Goal: Task Accomplishment & Management: Use online tool/utility

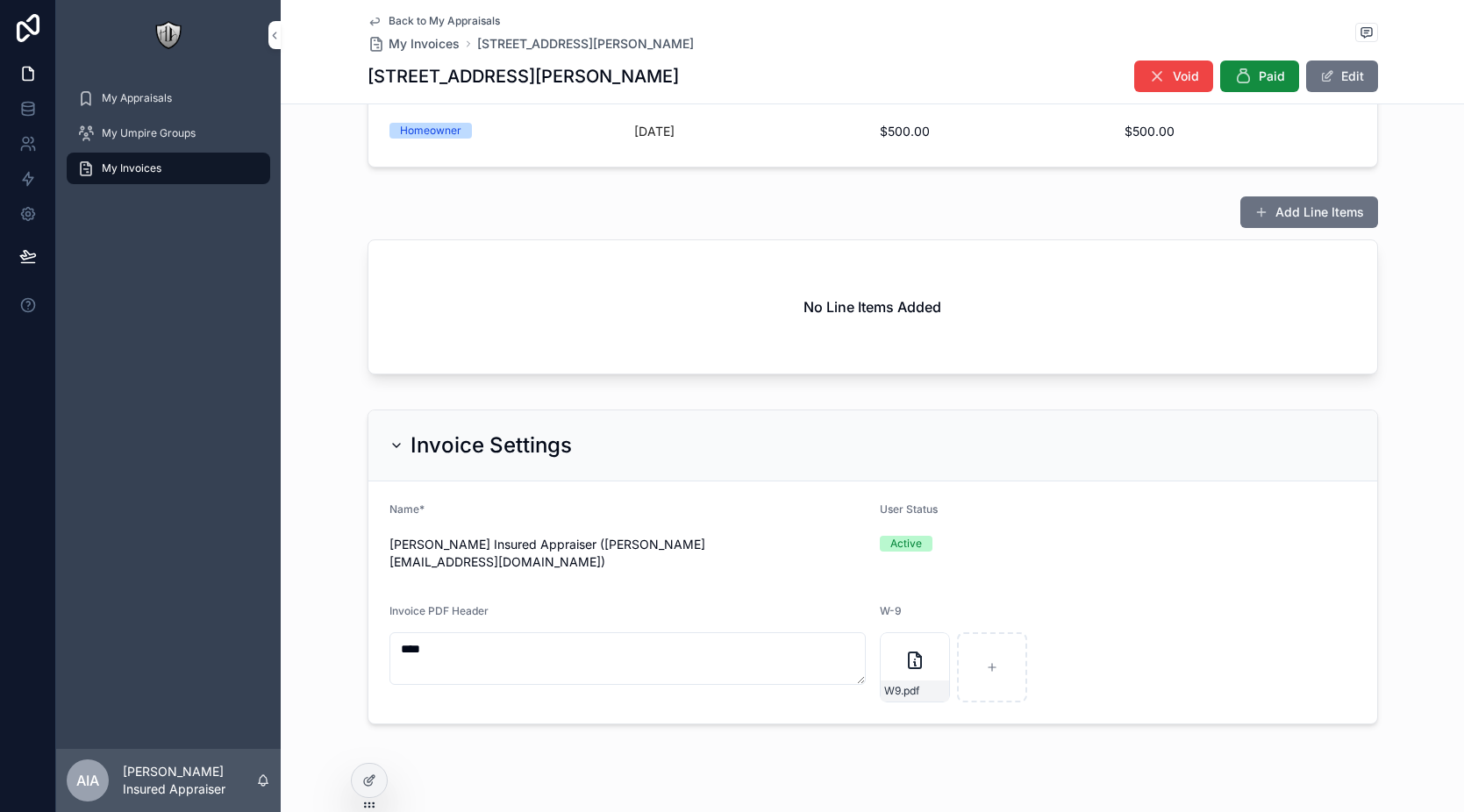
scroll to position [369, 0]
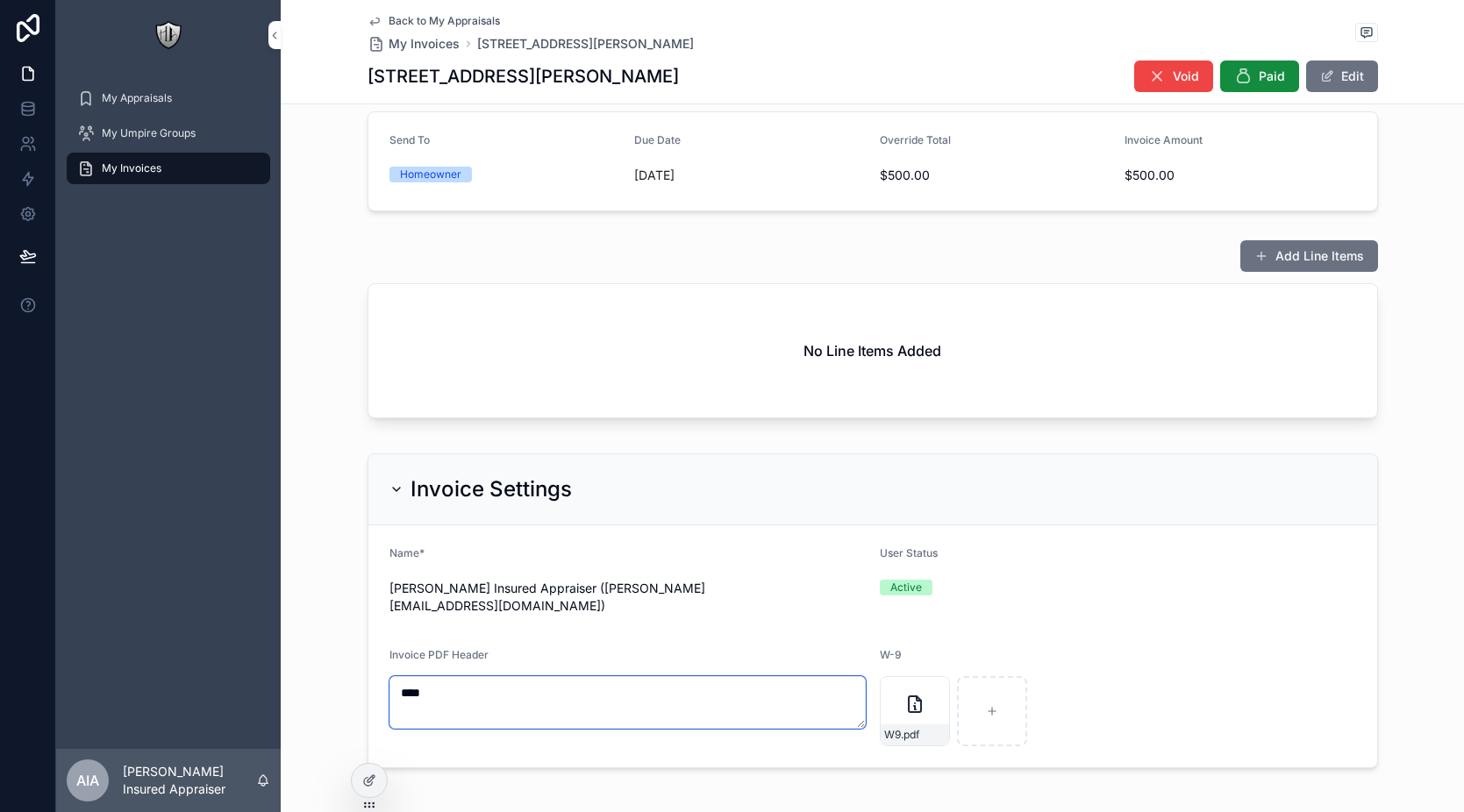
click at [481, 680] on textarea "***" at bounding box center [628, 702] width 476 height 53
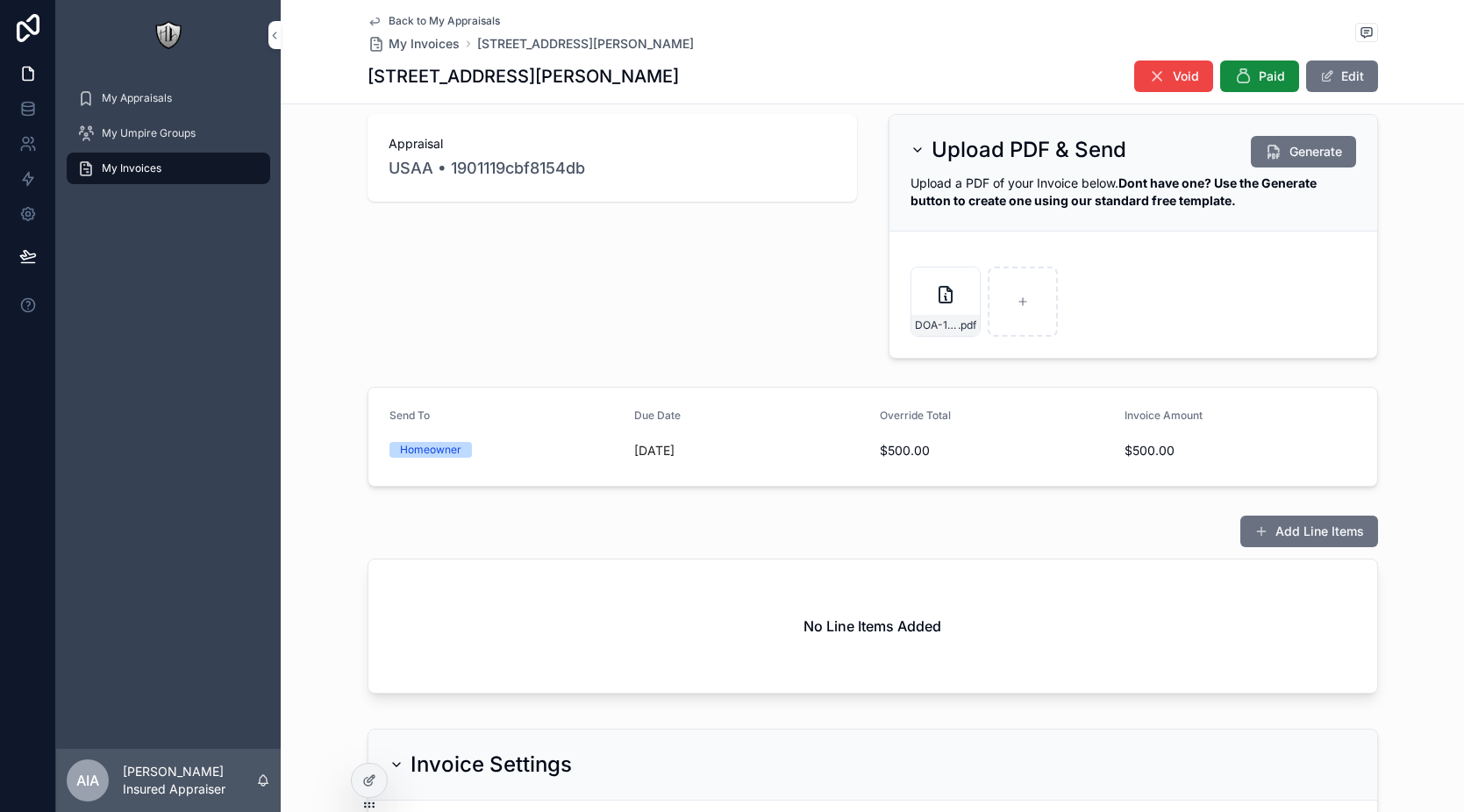
scroll to position [0, 0]
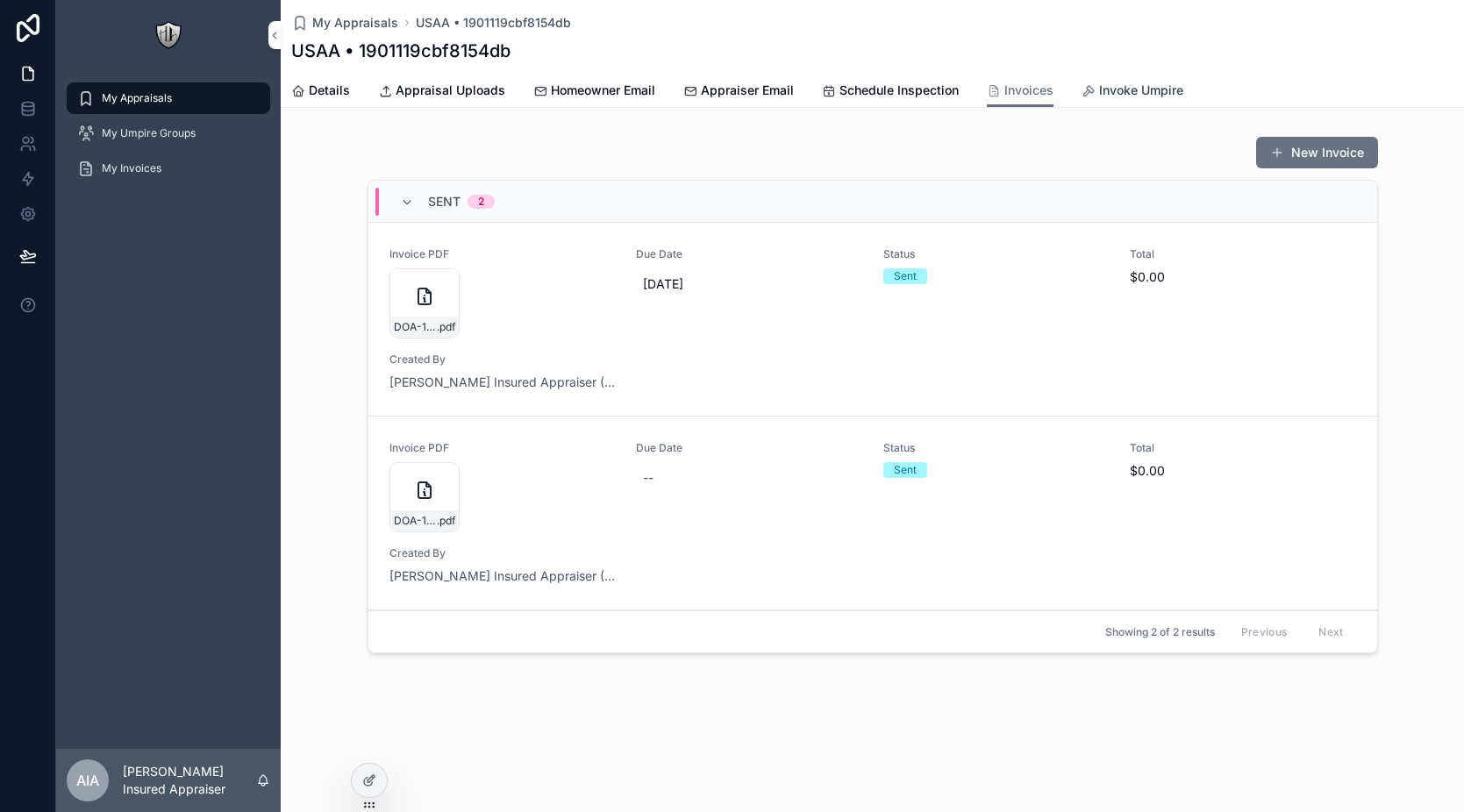
click at [1155, 89] on span "Invoke Umpire" at bounding box center [1141, 91] width 84 height 18
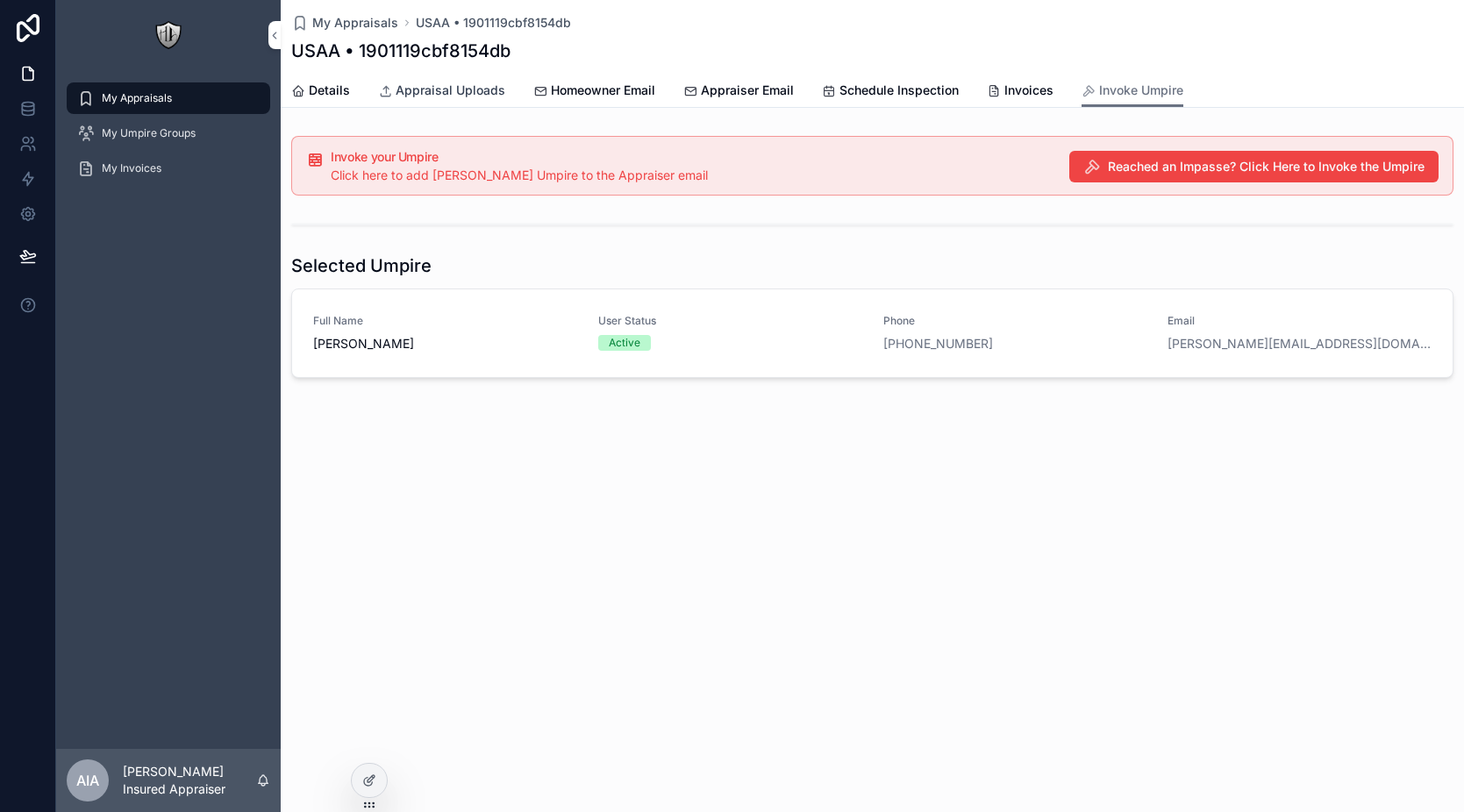
click at [453, 94] on span "Appraisal Uploads" at bounding box center [450, 91] width 110 height 18
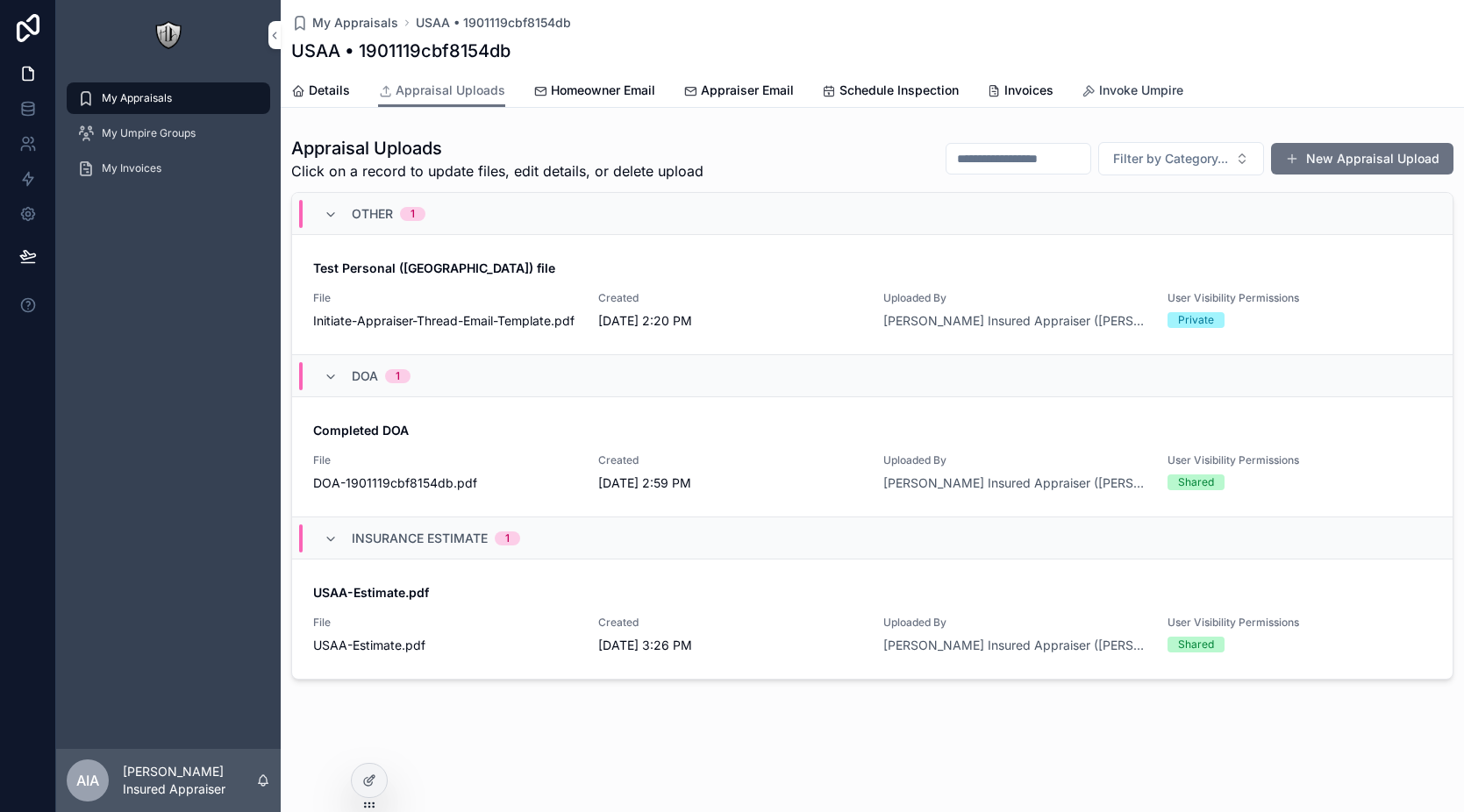
click at [1122, 96] on span "Invoke Umpire" at bounding box center [1141, 91] width 84 height 18
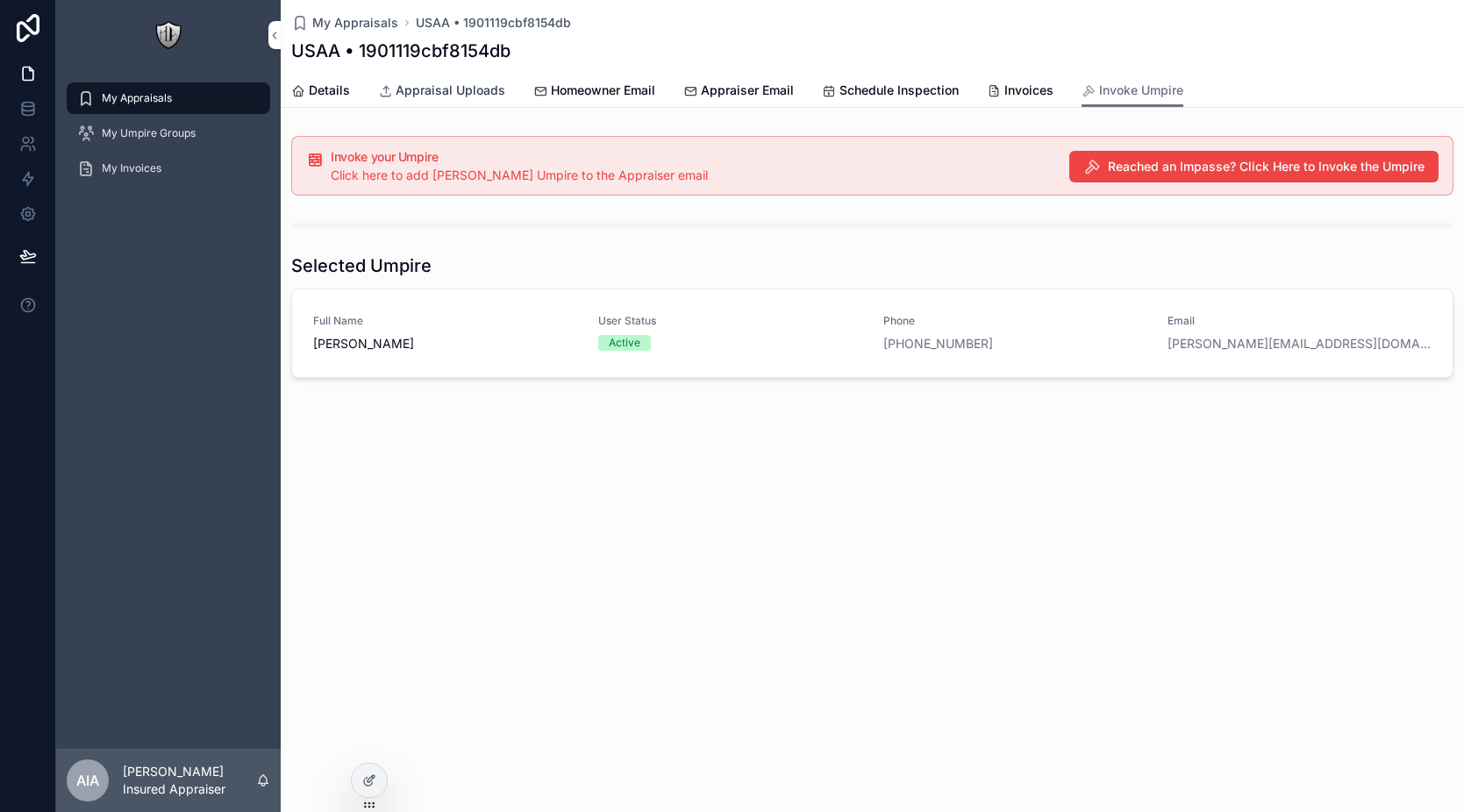
click at [424, 87] on span "Appraisal Uploads" at bounding box center [450, 91] width 110 height 18
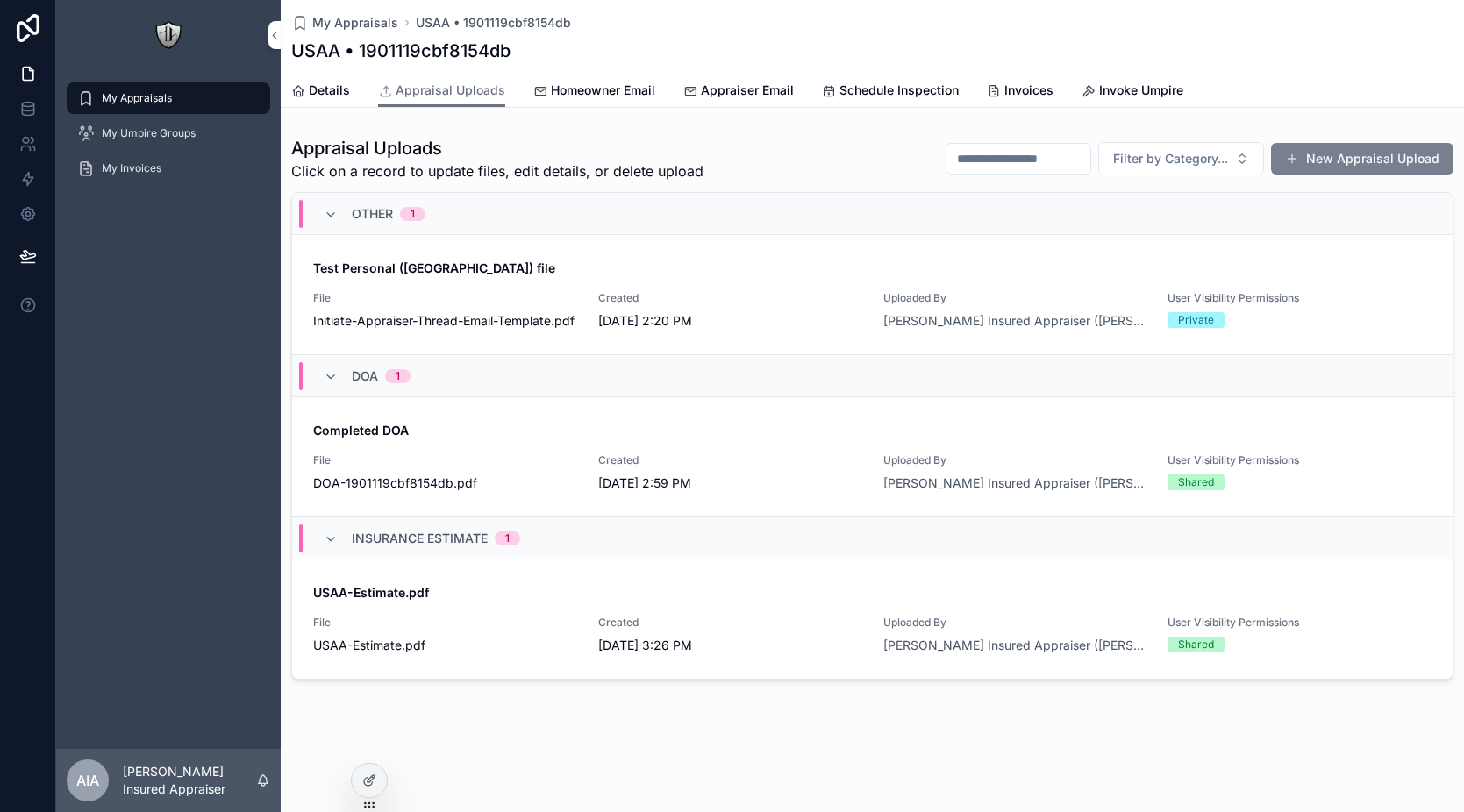
click at [1319, 168] on button "New Appraisal Upload" at bounding box center [1362, 158] width 183 height 31
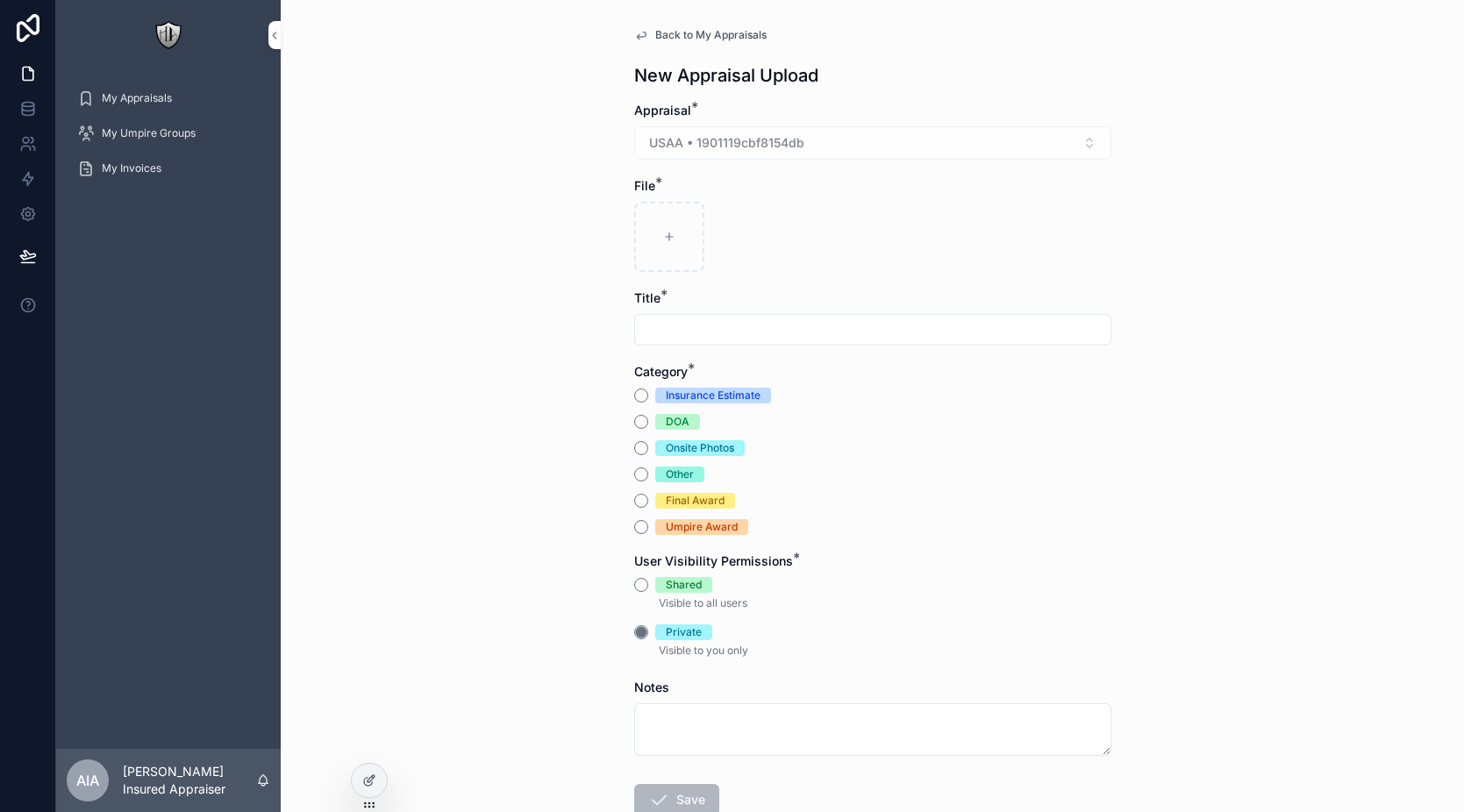
click at [701, 531] on div "Umpire Award" at bounding box center [702, 528] width 72 height 16
click at [648, 531] on button "Umpire Award" at bounding box center [641, 528] width 14 height 14
click at [701, 498] on div "Final Award" at bounding box center [695, 501] width 59 height 16
click at [648, 498] on button "Final Award" at bounding box center [641, 501] width 14 height 14
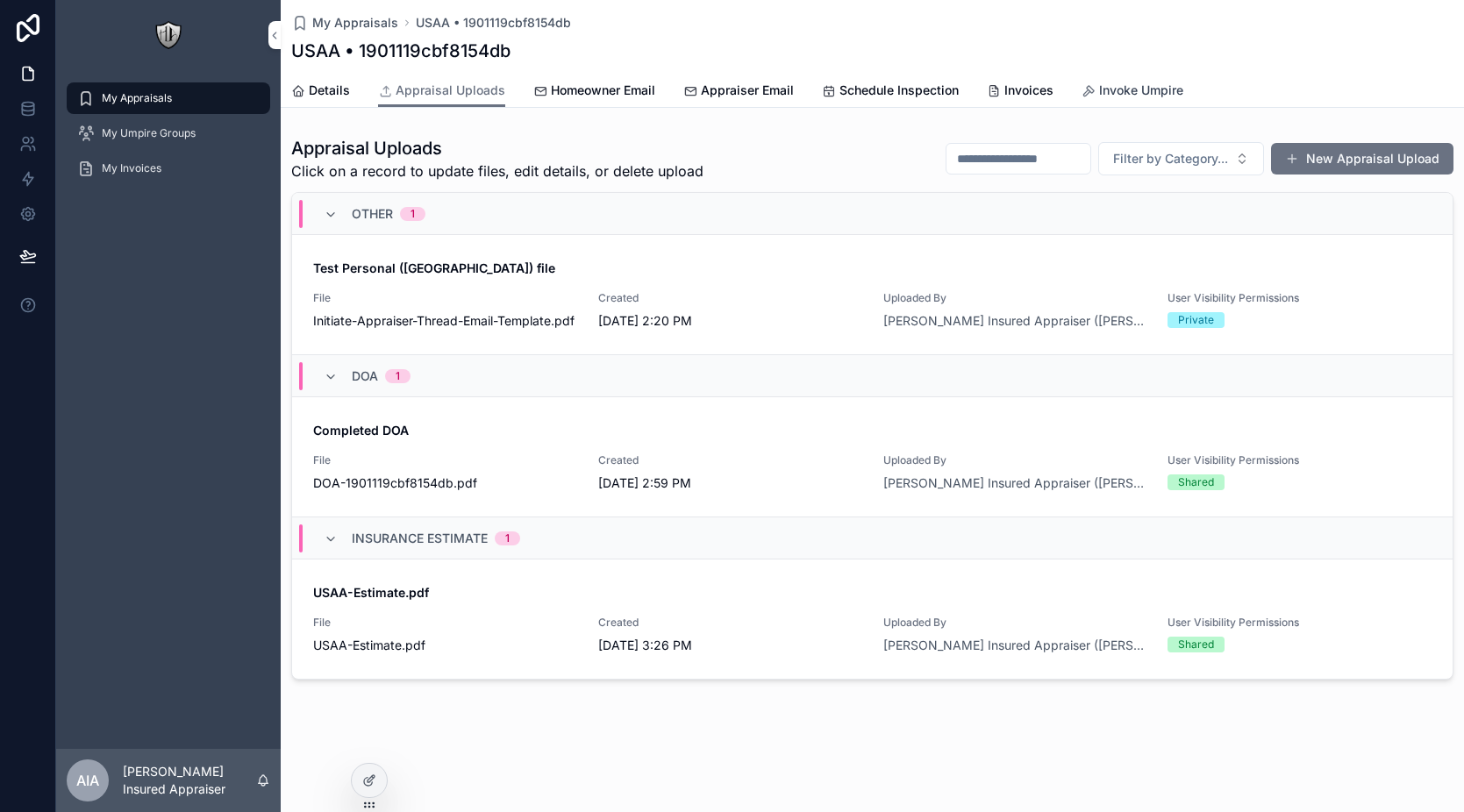
click at [1107, 90] on span "Invoke Umpire" at bounding box center [1141, 91] width 84 height 18
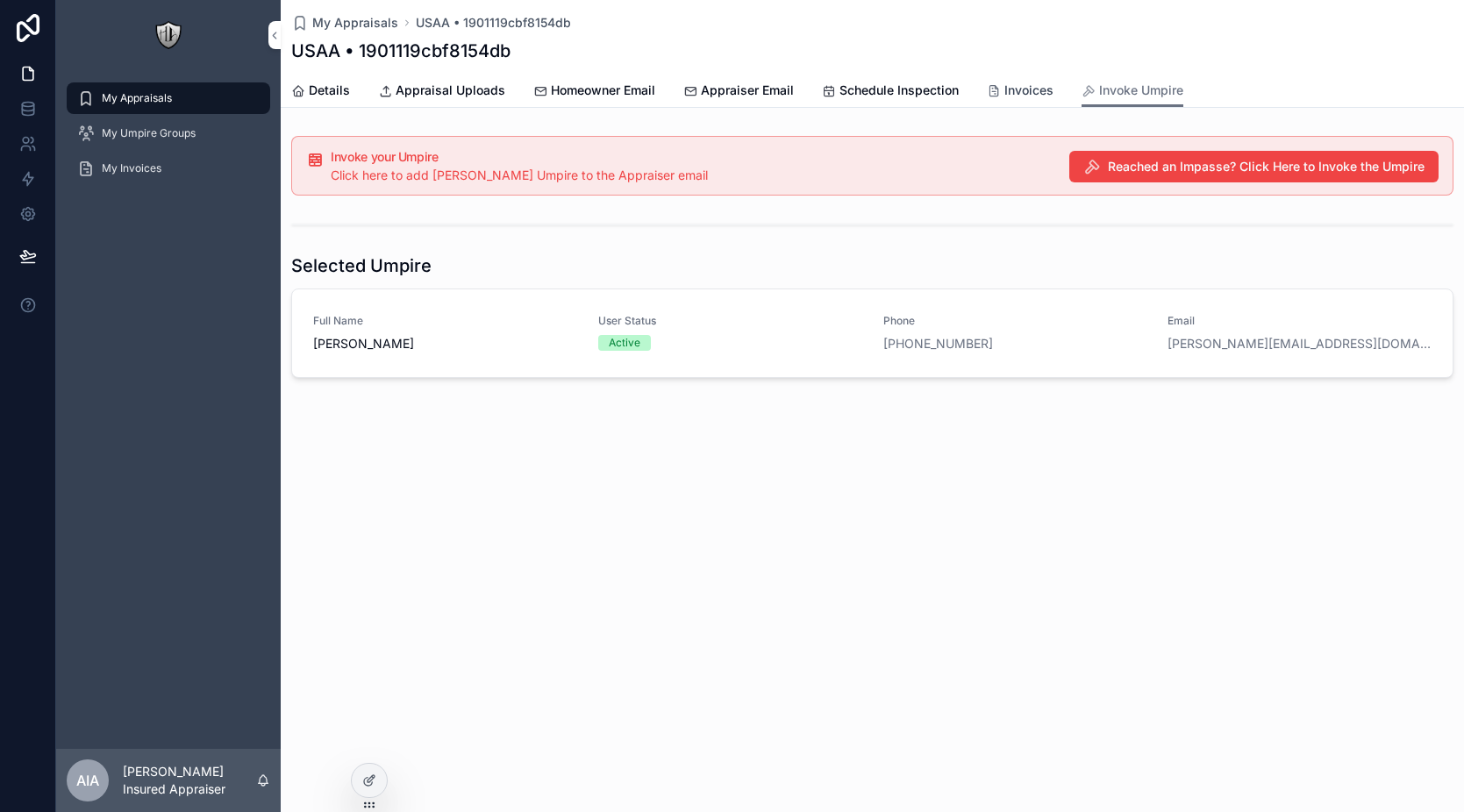
click at [998, 87] on icon "scrollable content" at bounding box center [994, 91] width 14 height 14
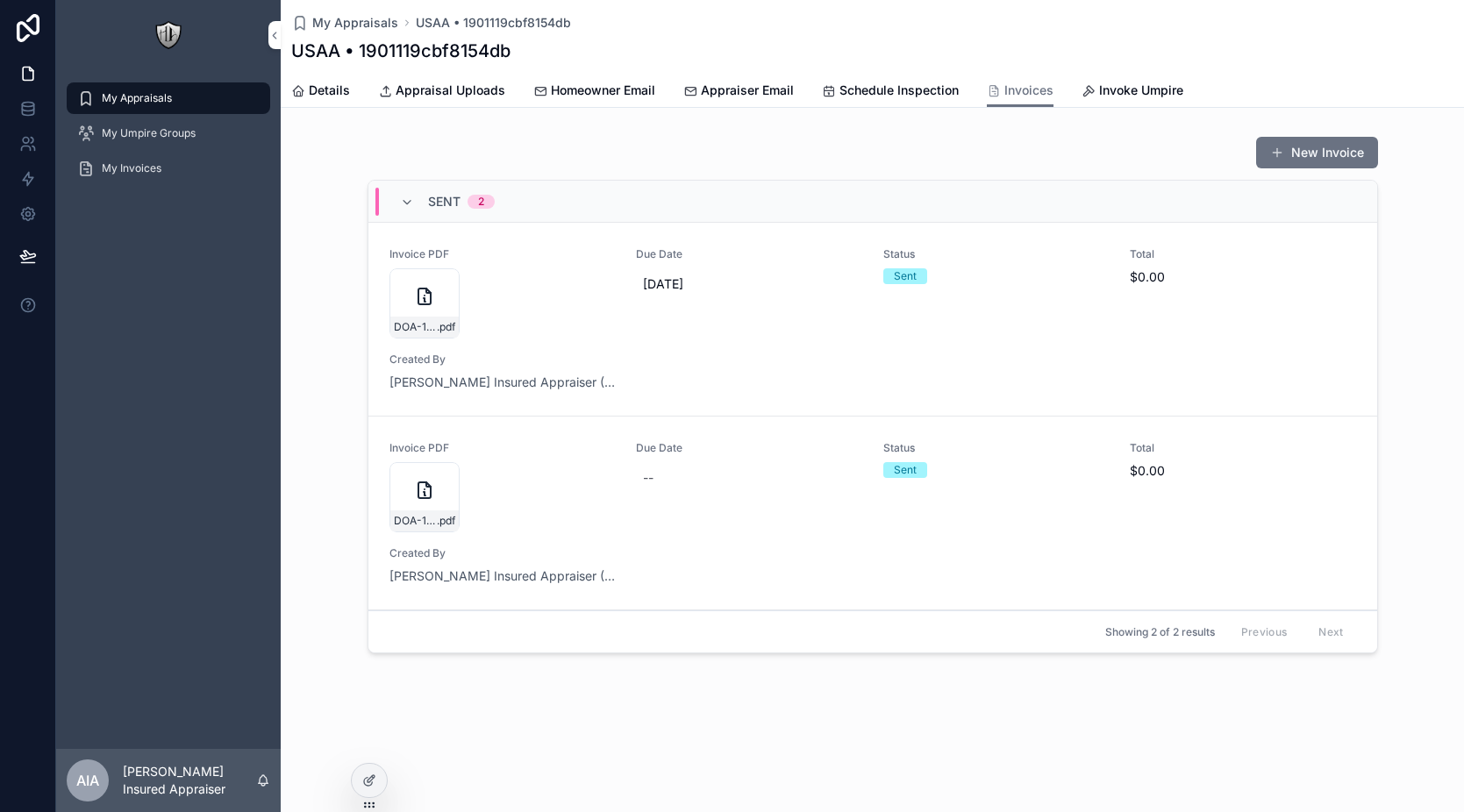
click at [688, 551] on div "Invoice PDF DOA-1901119cbf8154db .pdf Due Date -- Status Sent Total $0.00 Creat…" at bounding box center [873, 513] width 966 height 144
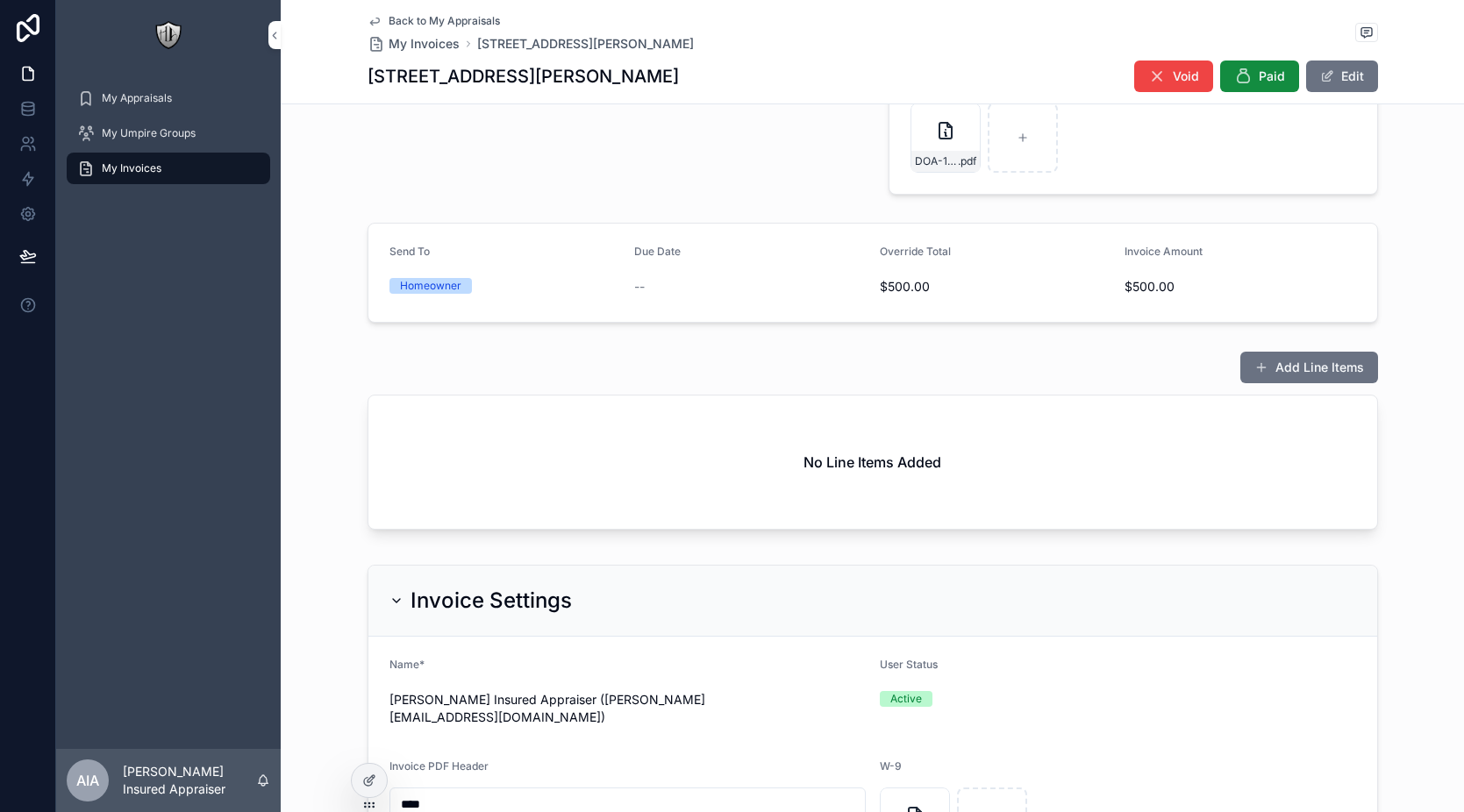
scroll to position [427, 0]
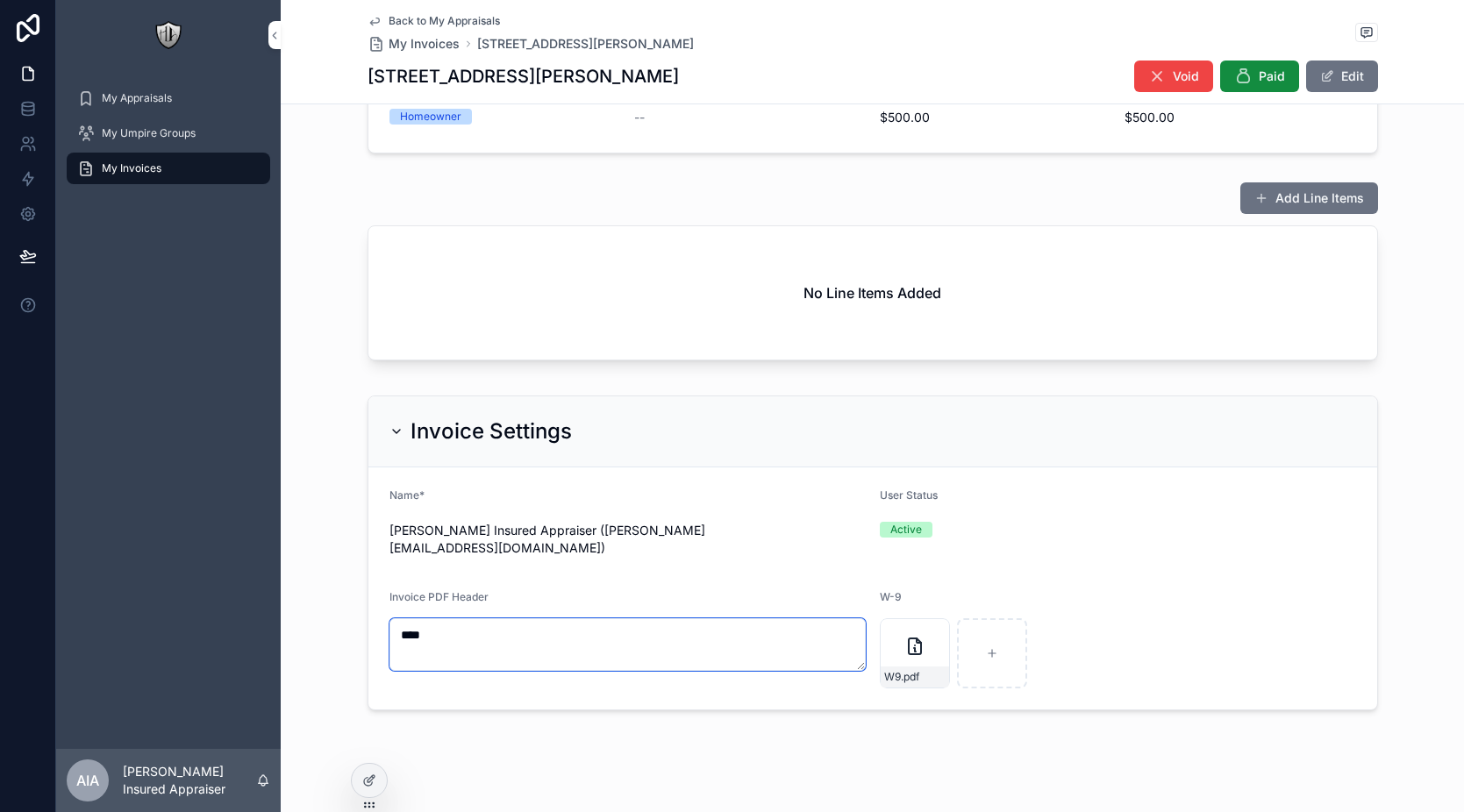
click at [470, 619] on textarea "***" at bounding box center [628, 644] width 476 height 53
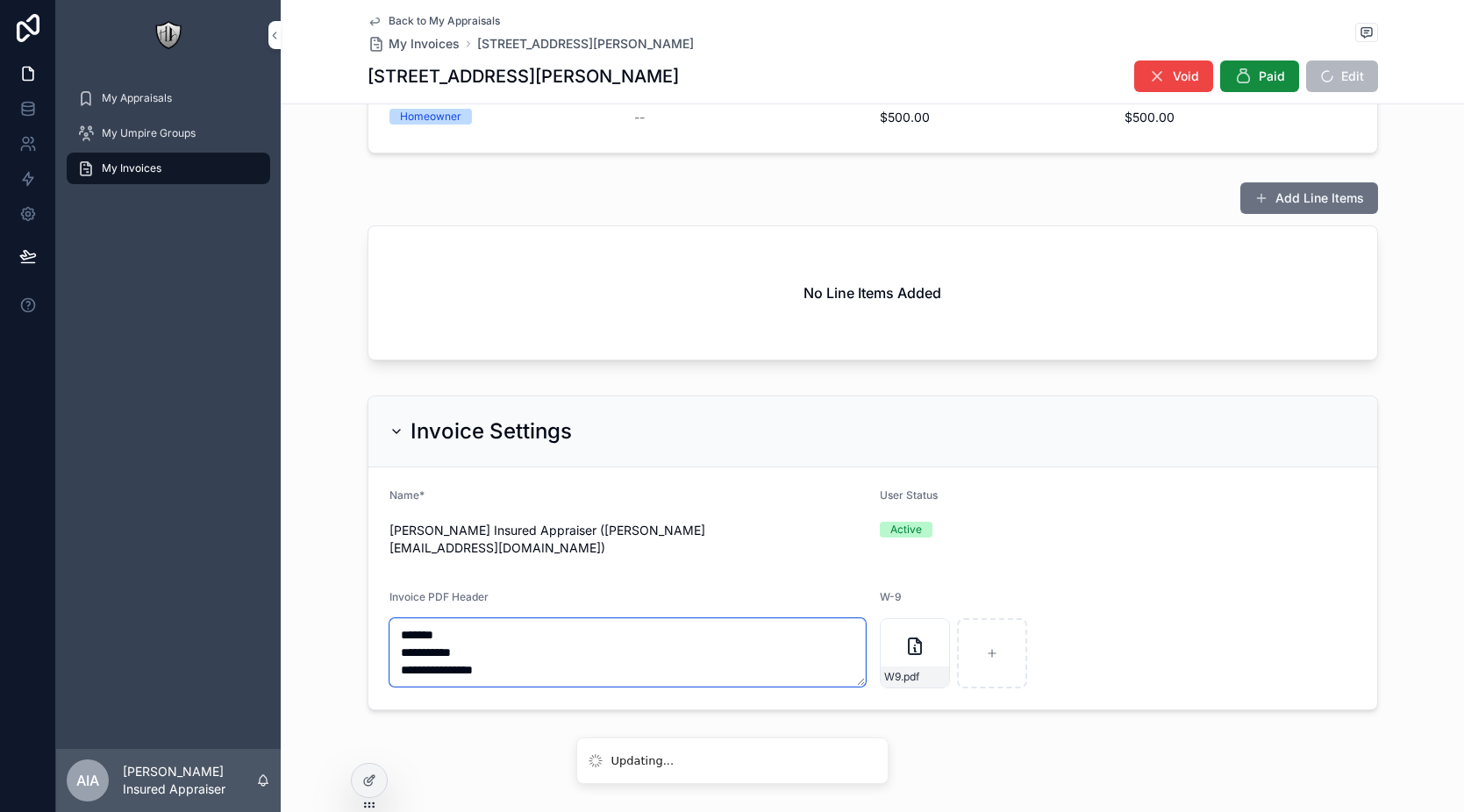
scroll to position [21, 0]
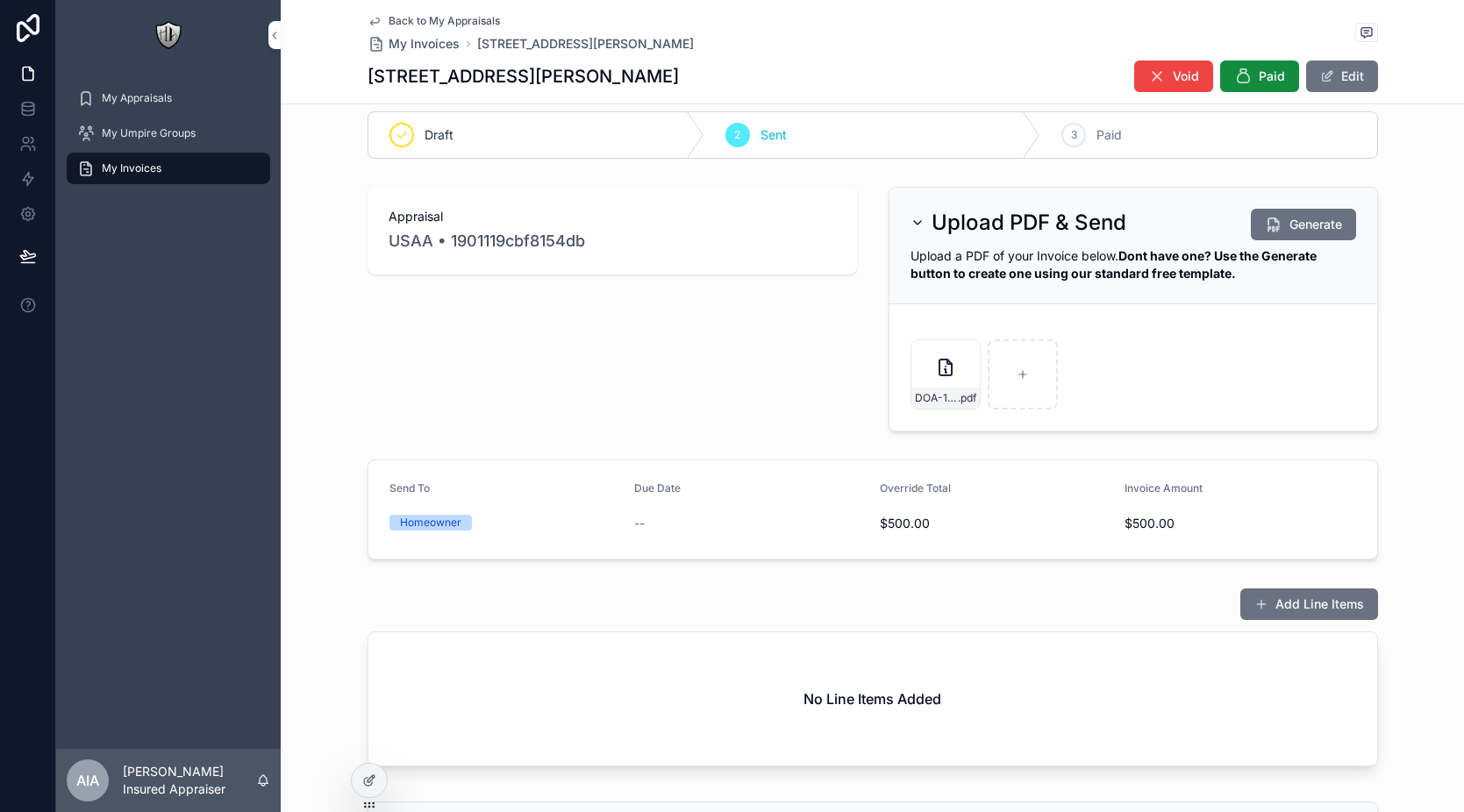
type textarea "**********"
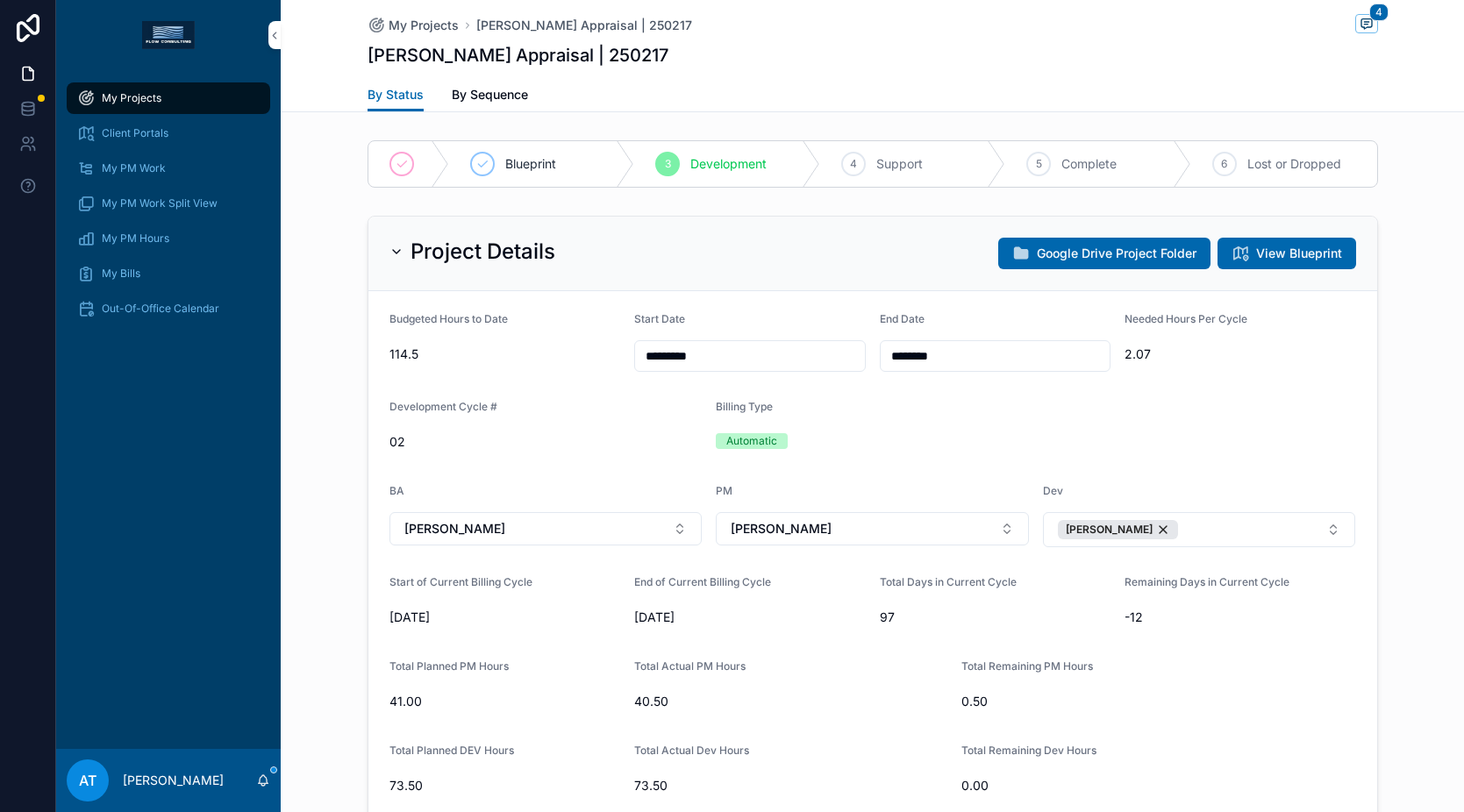
scroll to position [1444, 0]
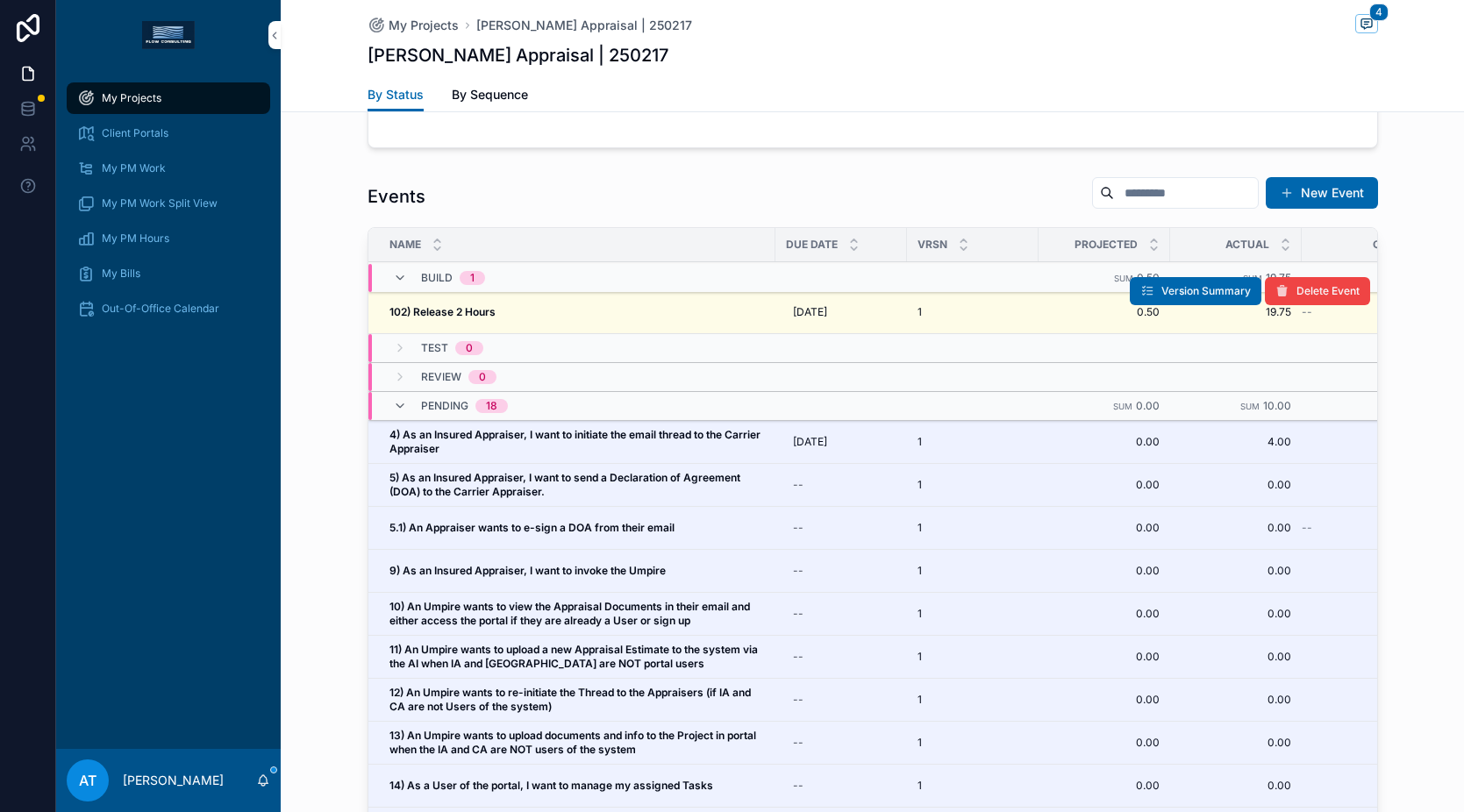
click at [592, 317] on div "102) Release 2 Hours 102) Release 2 Hours" at bounding box center [577, 312] width 375 height 14
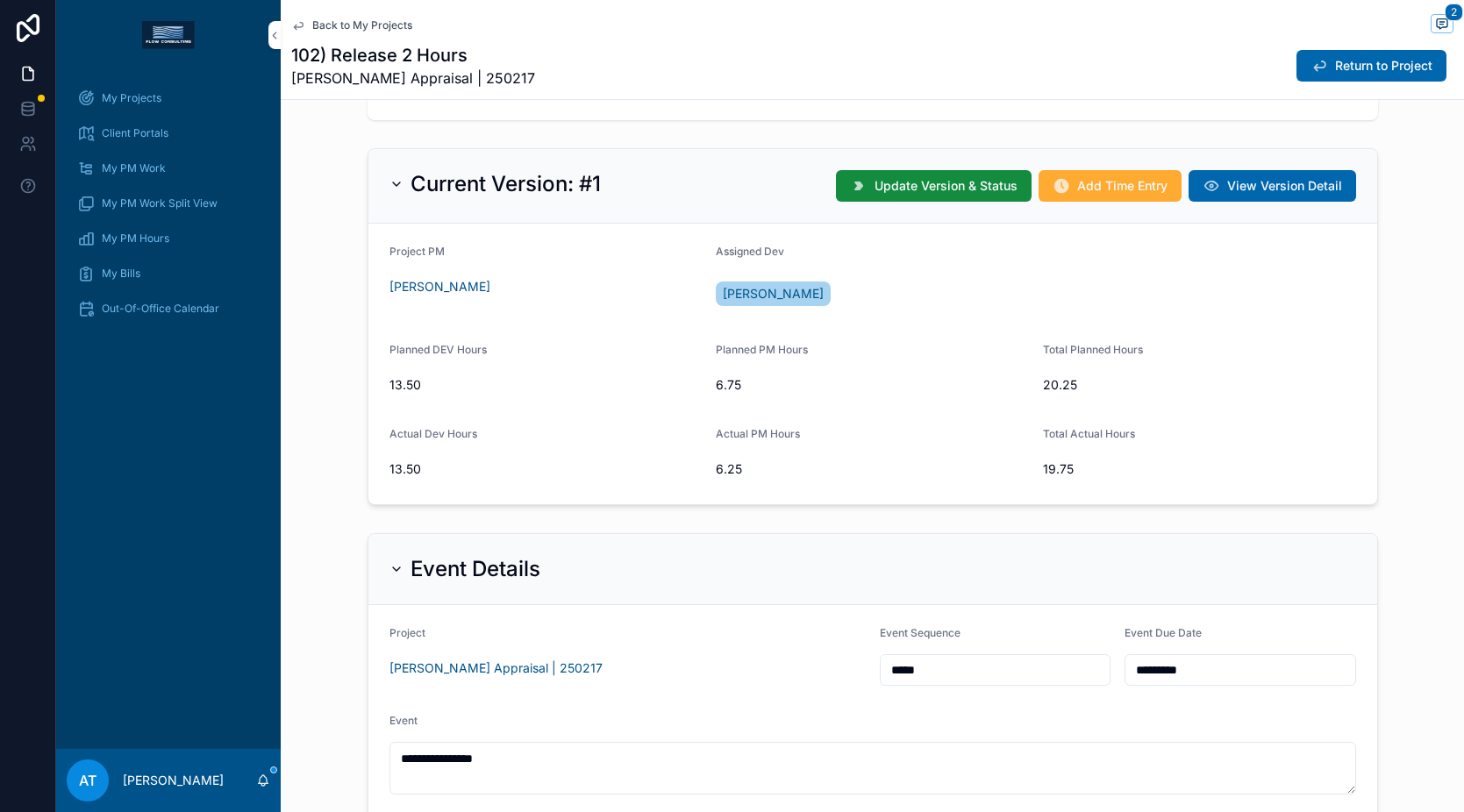
scroll to position [461, 0]
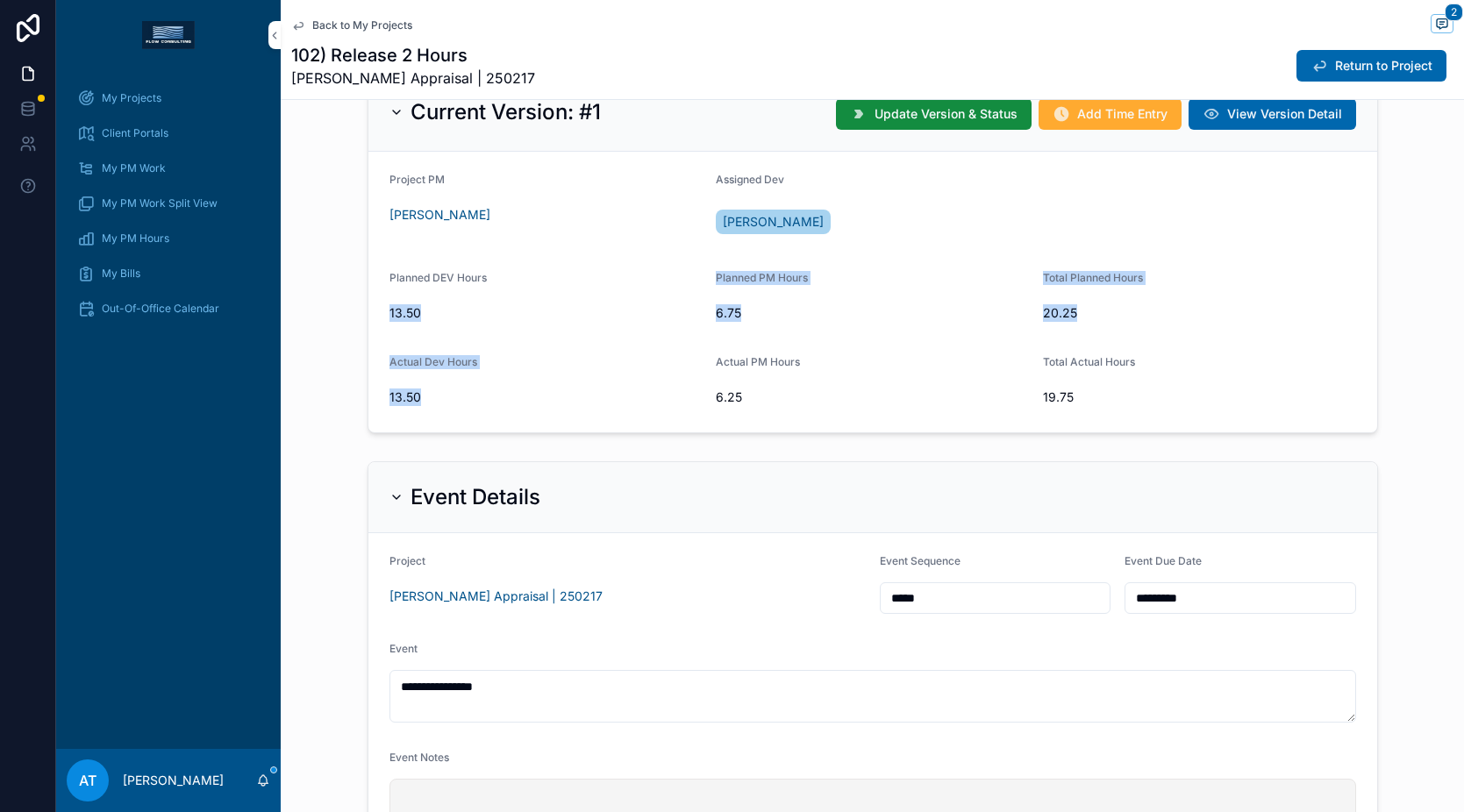
drag, startPoint x: 413, startPoint y: 396, endPoint x: 398, endPoint y: 303, distance: 94.2
click at [398, 303] on form "Project PM [PERSON_NAME] Assigned Dev [PERSON_NAME] Planned DEV Hours 13.50 Pla…" at bounding box center [873, 291] width 1009 height 281
click at [402, 312] on span "13.50" at bounding box center [546, 313] width 313 height 18
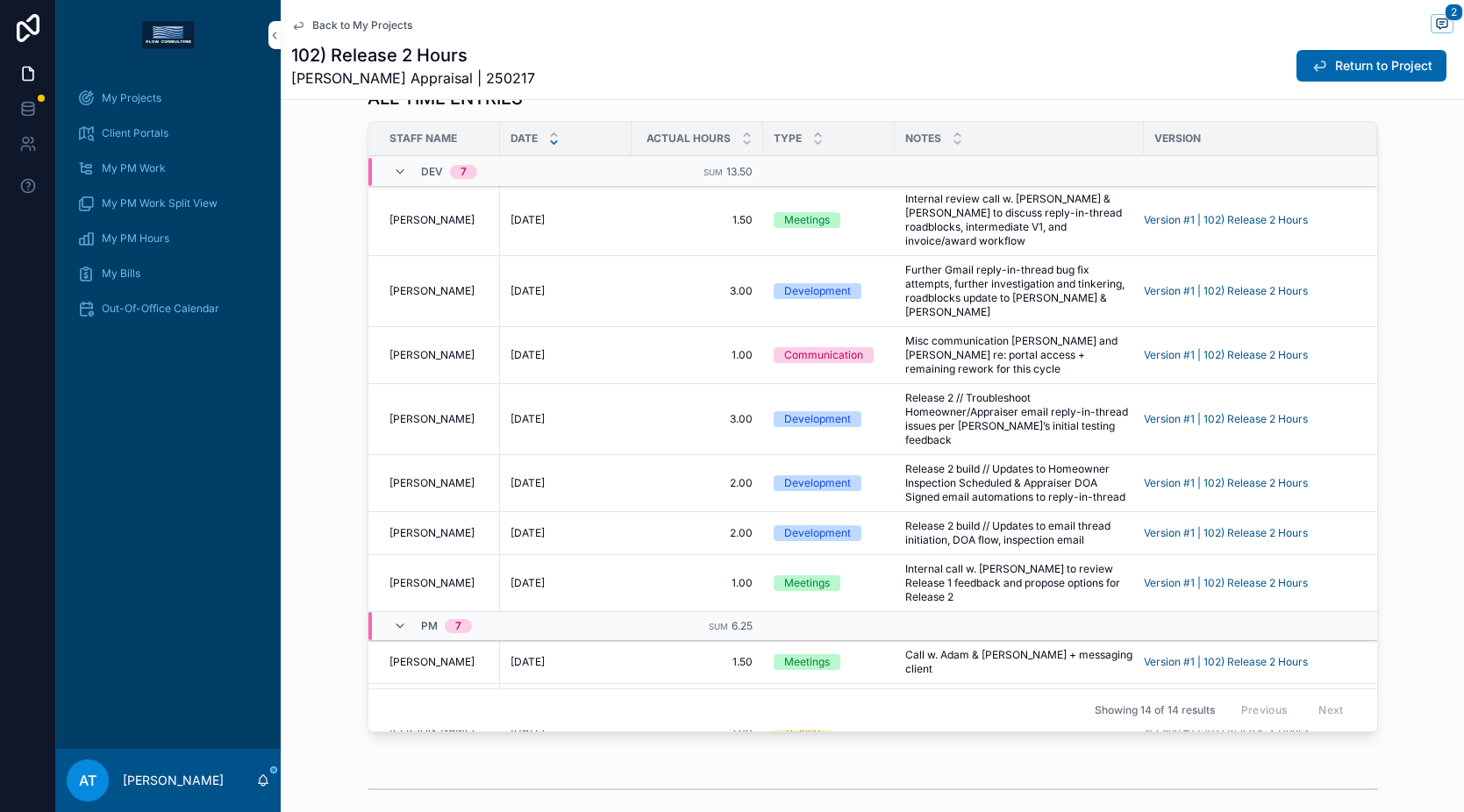
scroll to position [1472, 0]
